Goal: Task Accomplishment & Management: Manage account settings

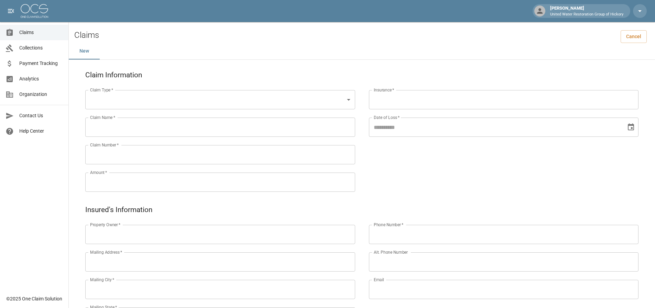
click at [28, 52] on link "Collections" at bounding box center [34, 47] width 68 height 15
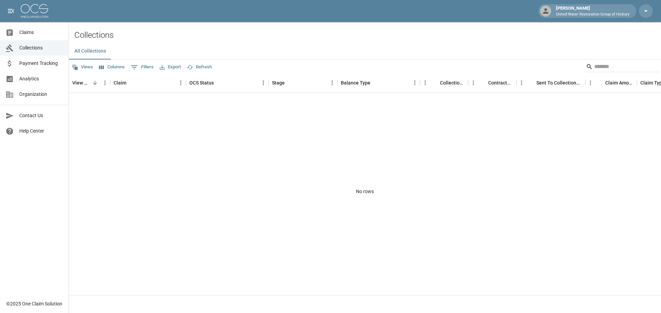
click at [37, 38] on link "Claims" at bounding box center [34, 32] width 68 height 15
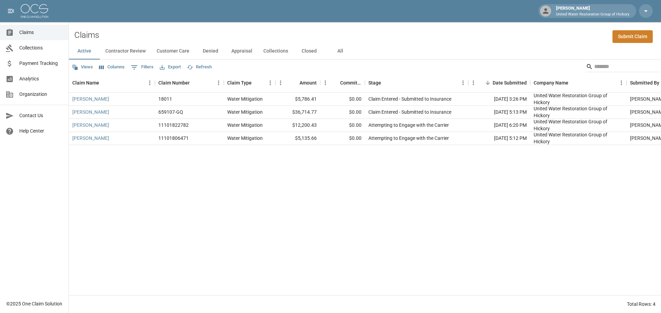
click at [399, 55] on div "Active Contractor Review Customer Care Denied Appraisal Collections Closed All" at bounding box center [365, 51] width 592 height 17
click at [342, 52] on button "All" at bounding box center [339, 51] width 31 height 17
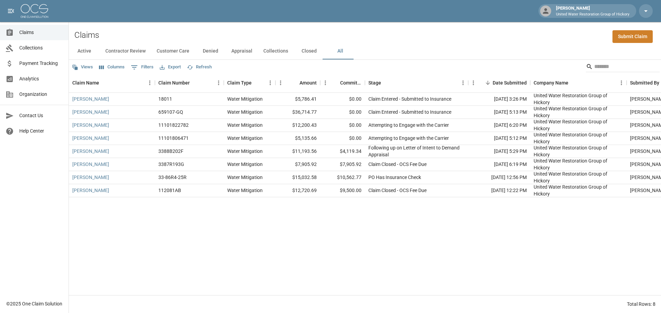
click at [429, 32] on div "Claims Submit Claim" at bounding box center [365, 32] width 592 height 21
click at [340, 52] on button "All" at bounding box center [339, 51] width 31 height 17
click at [78, 51] on button "Active" at bounding box center [84, 51] width 31 height 17
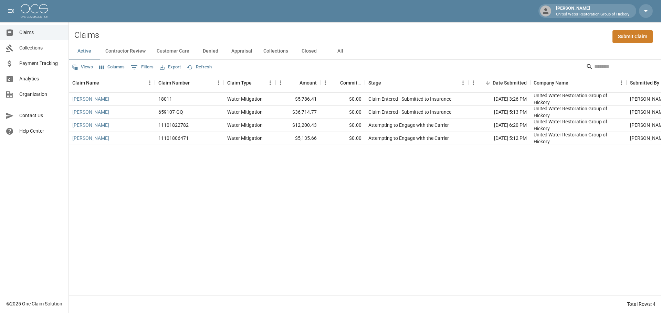
click at [33, 33] on span "Claims" at bounding box center [41, 32] width 44 height 7
click at [404, 33] on div "Claims Submit Claim" at bounding box center [365, 32] width 592 height 21
